Goal: Information Seeking & Learning: Learn about a topic

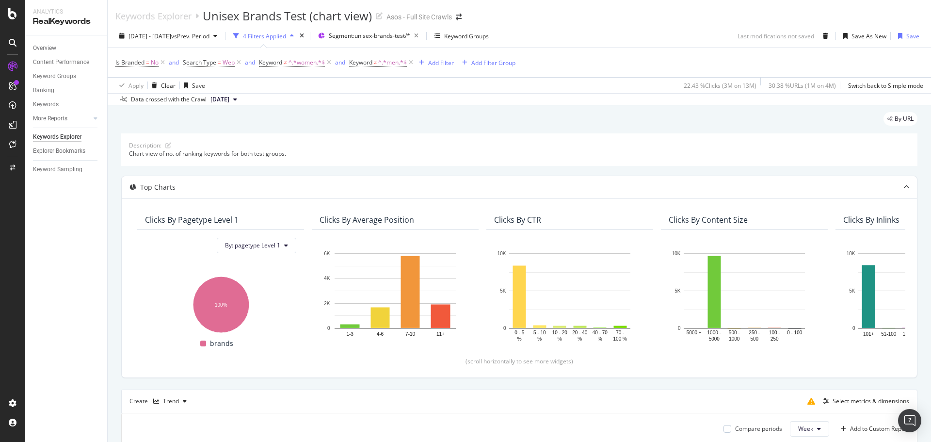
scroll to position [255, 0]
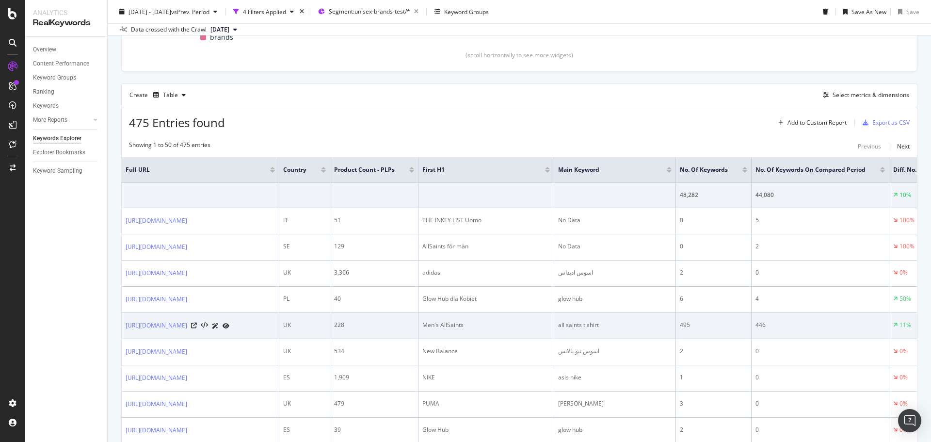
scroll to position [258, 0]
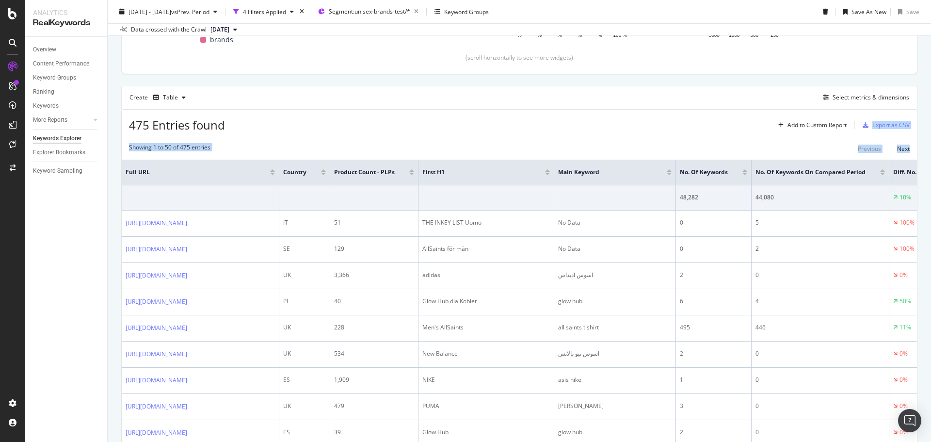
drag, startPoint x: 687, startPoint y: 136, endPoint x: 930, endPoint y: 143, distance: 243.1
click at [930, 143] on div "Keywords Explorer Unisex Brands Test (table view) Asos - Full Site Crawls [DATE…" at bounding box center [520, 221] width 824 height 442
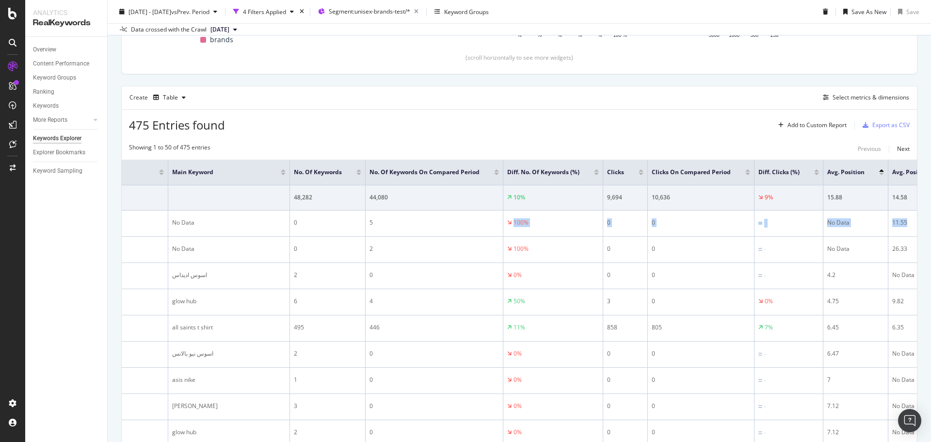
scroll to position [0, 728]
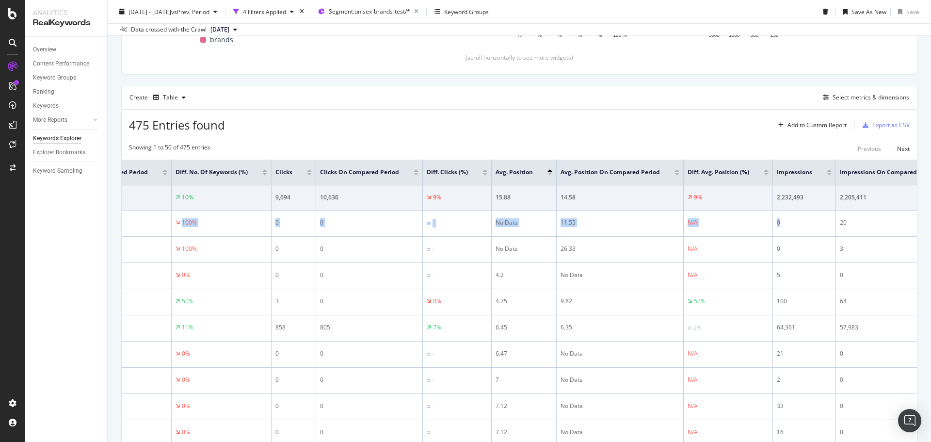
drag, startPoint x: 784, startPoint y: 229, endPoint x: 931, endPoint y: 235, distance: 147.1
click at [931, 235] on div "Keywords Explorer Unisex Brands Test (table view) Asos - Full Site Crawls [DATE…" at bounding box center [520, 221] width 824 height 442
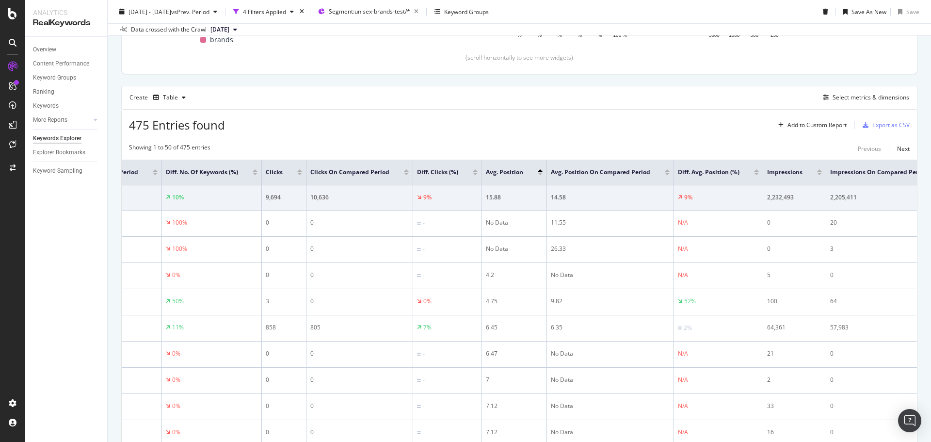
click at [297, 170] on div at bounding box center [299, 170] width 5 height 2
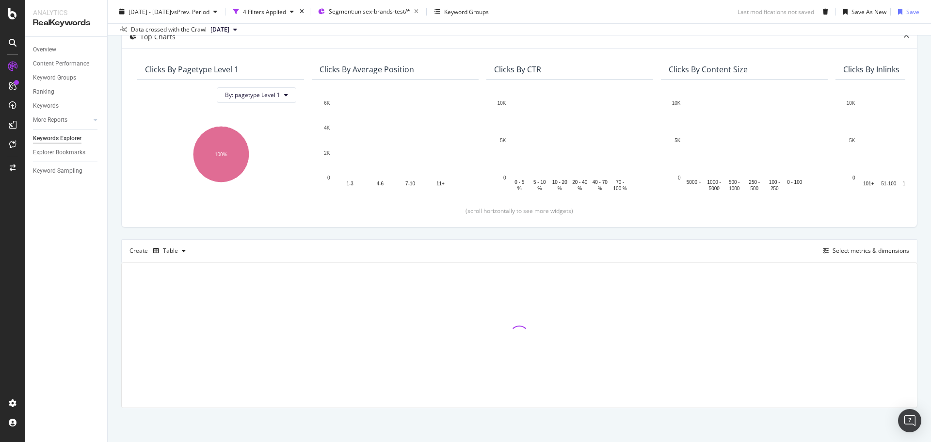
scroll to position [105, 0]
